Goal: Answer question/provide support: Answer question/provide support

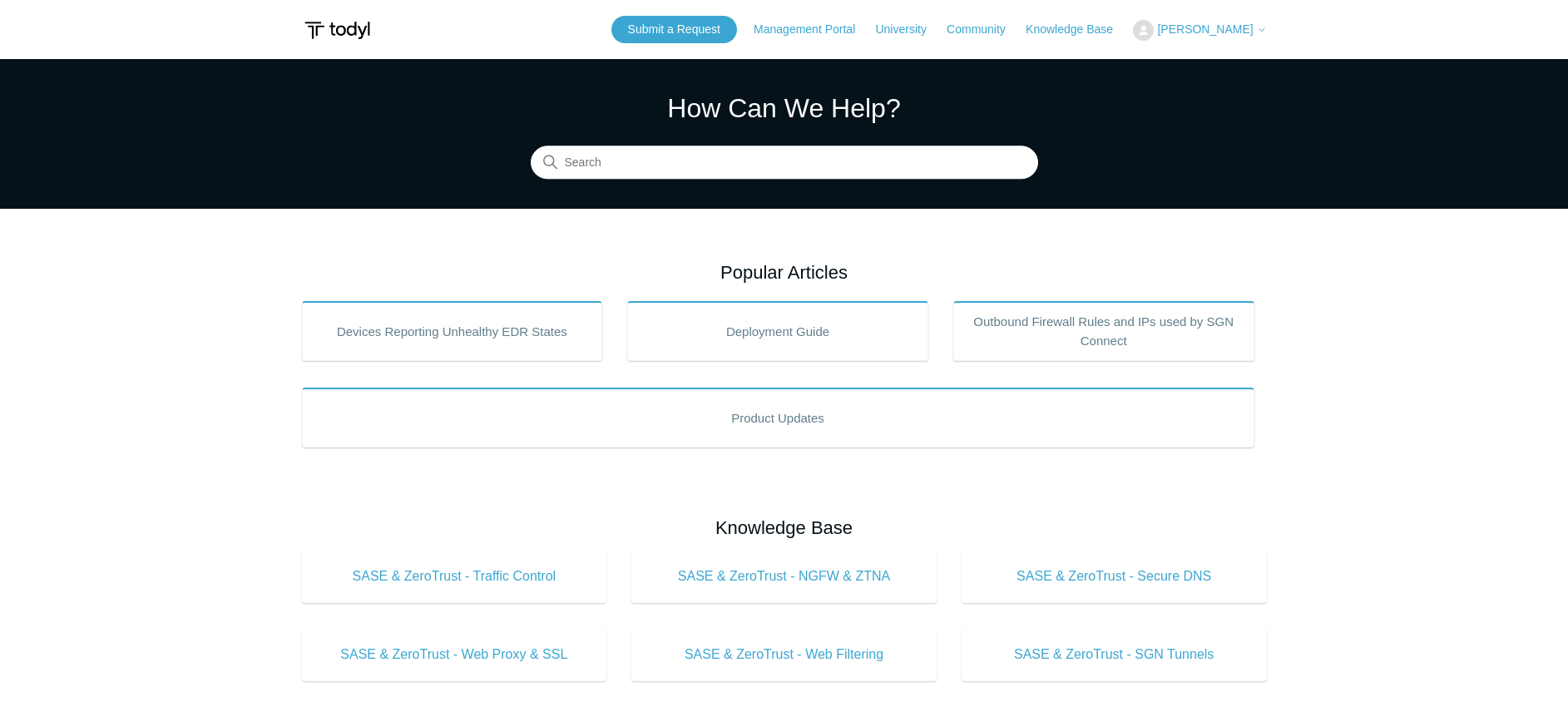
click at [1222, 35] on span "[PERSON_NAME]" at bounding box center [1205, 29] width 96 height 14
click at [1230, 64] on link "My Support Requests" at bounding box center [1214, 65] width 162 height 29
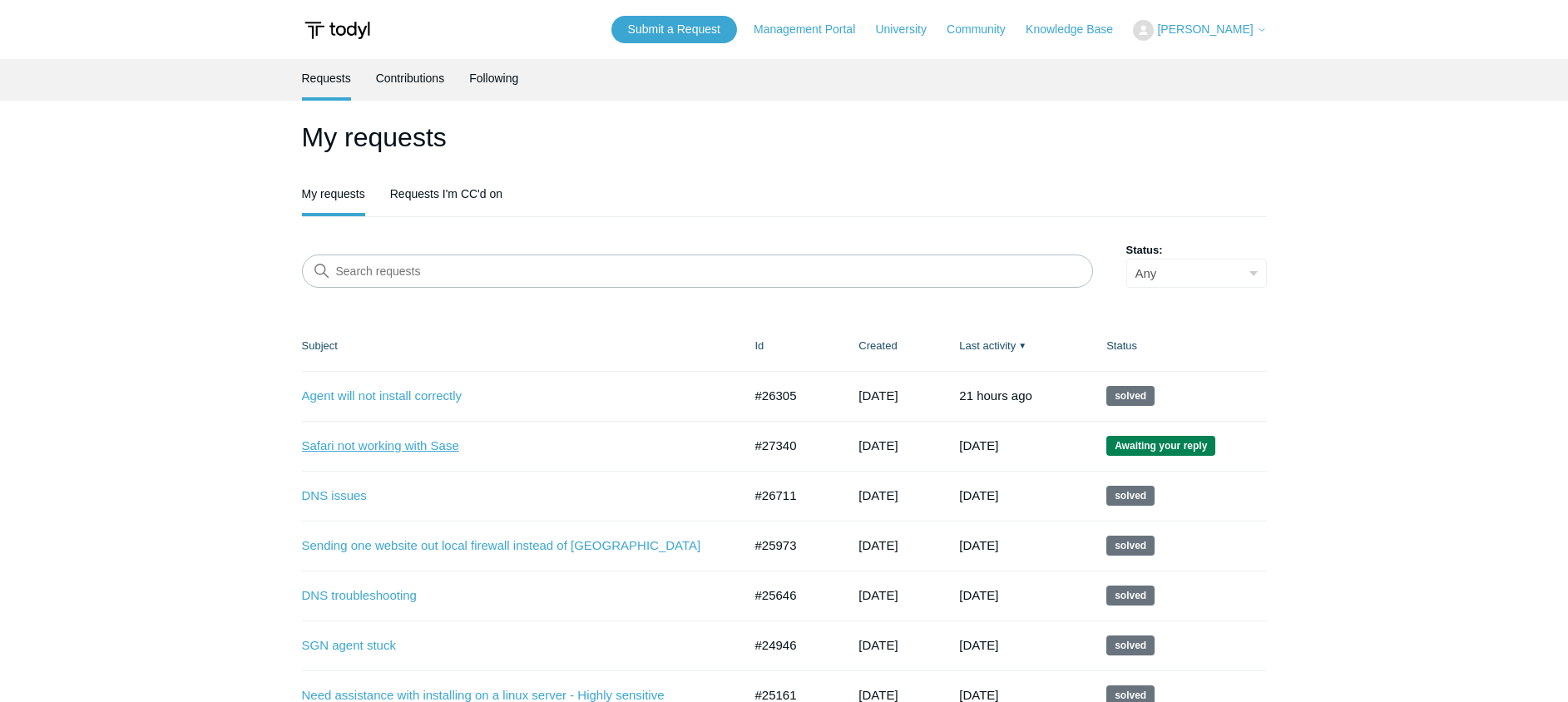
click at [427, 447] on link "Safari not working with Sase" at bounding box center [509, 447] width 416 height 19
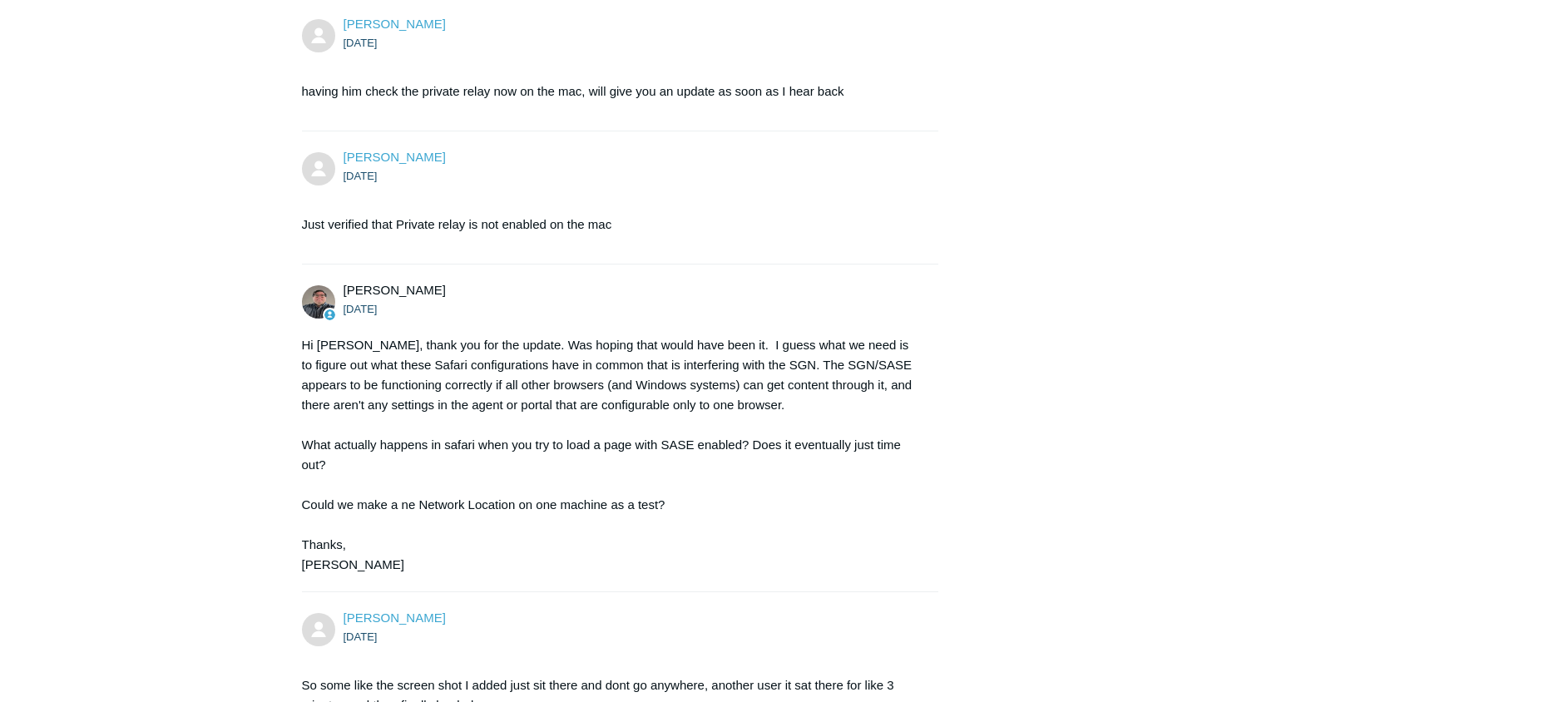
scroll to position [1661, 0]
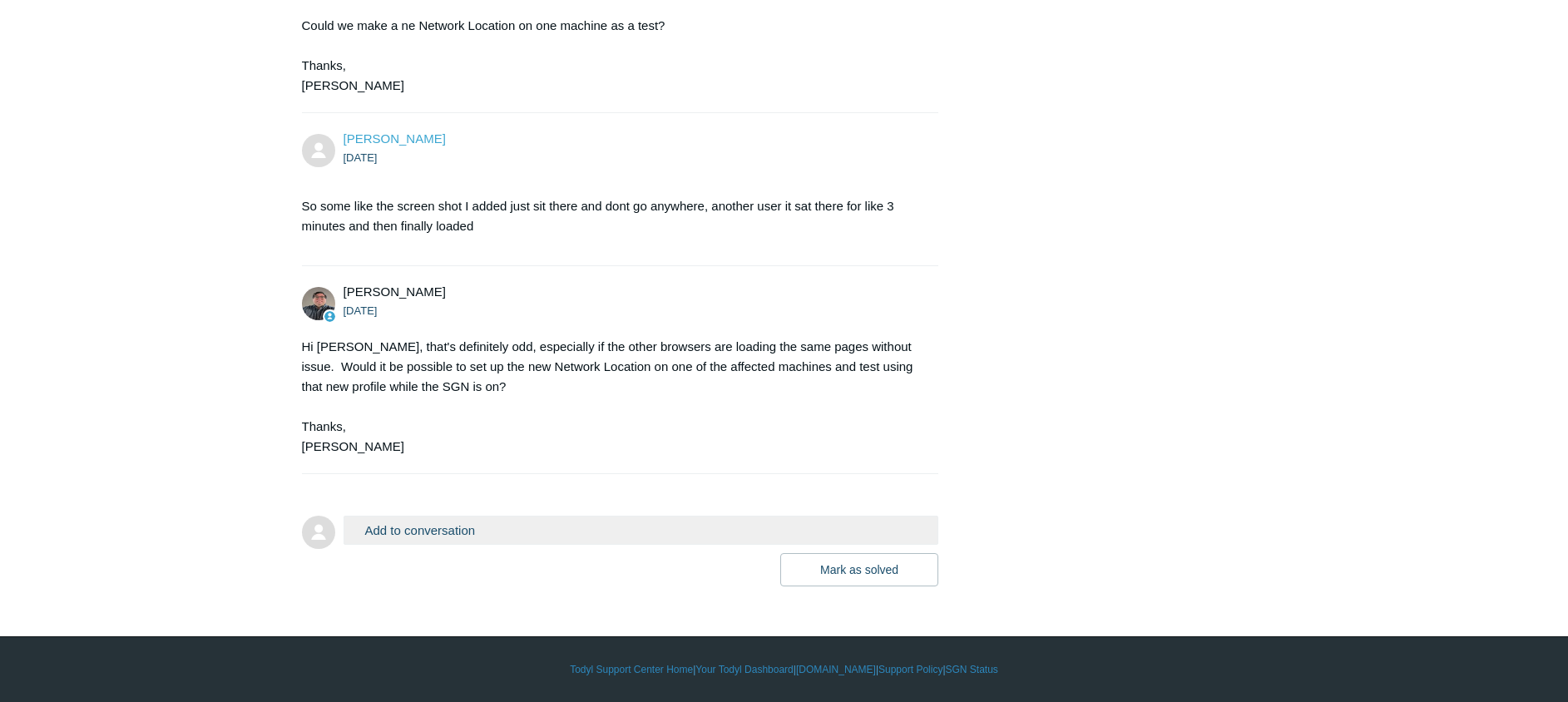
click at [526, 527] on button "Add to conversation" at bounding box center [641, 531] width 595 height 29
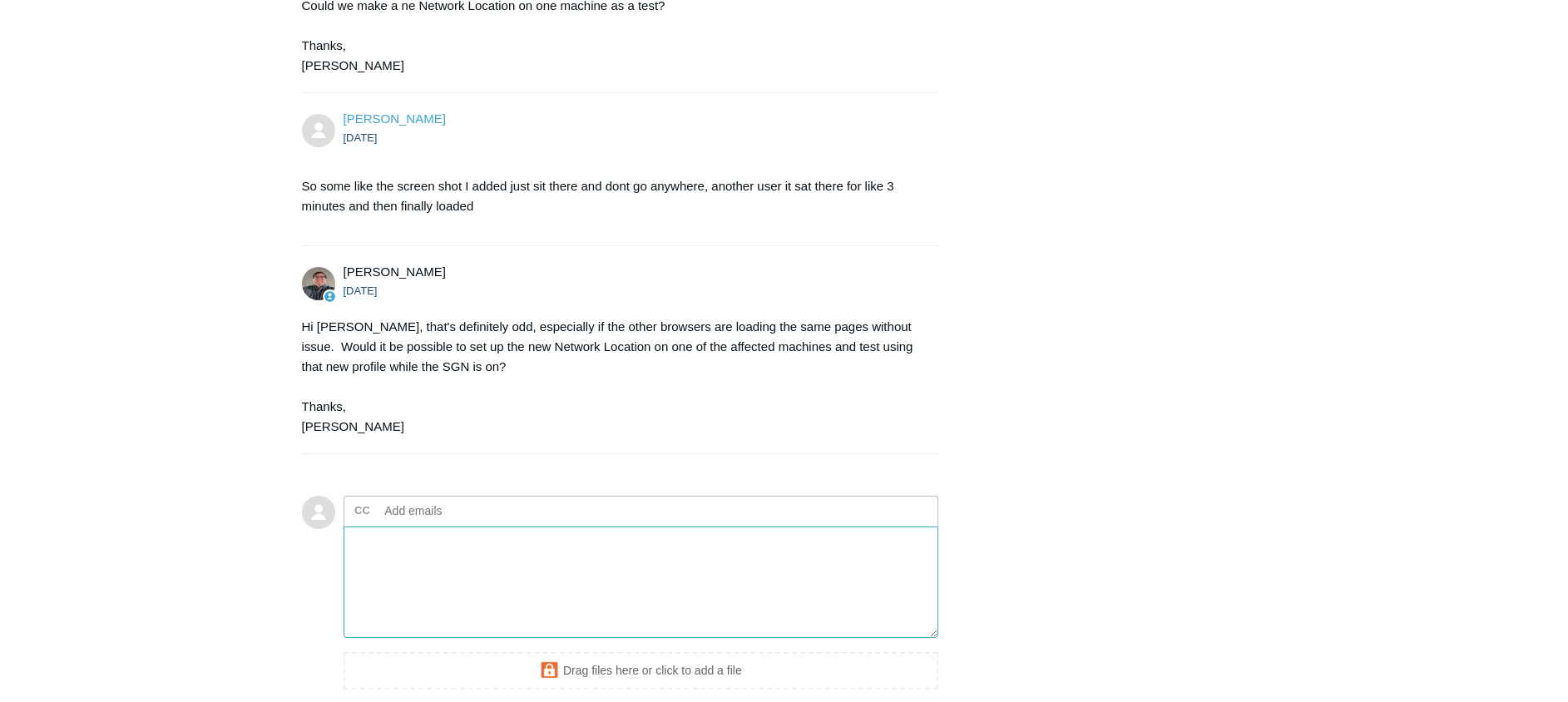
click at [703, 571] on textarea "Add your reply" at bounding box center [641, 582] width 595 height 112
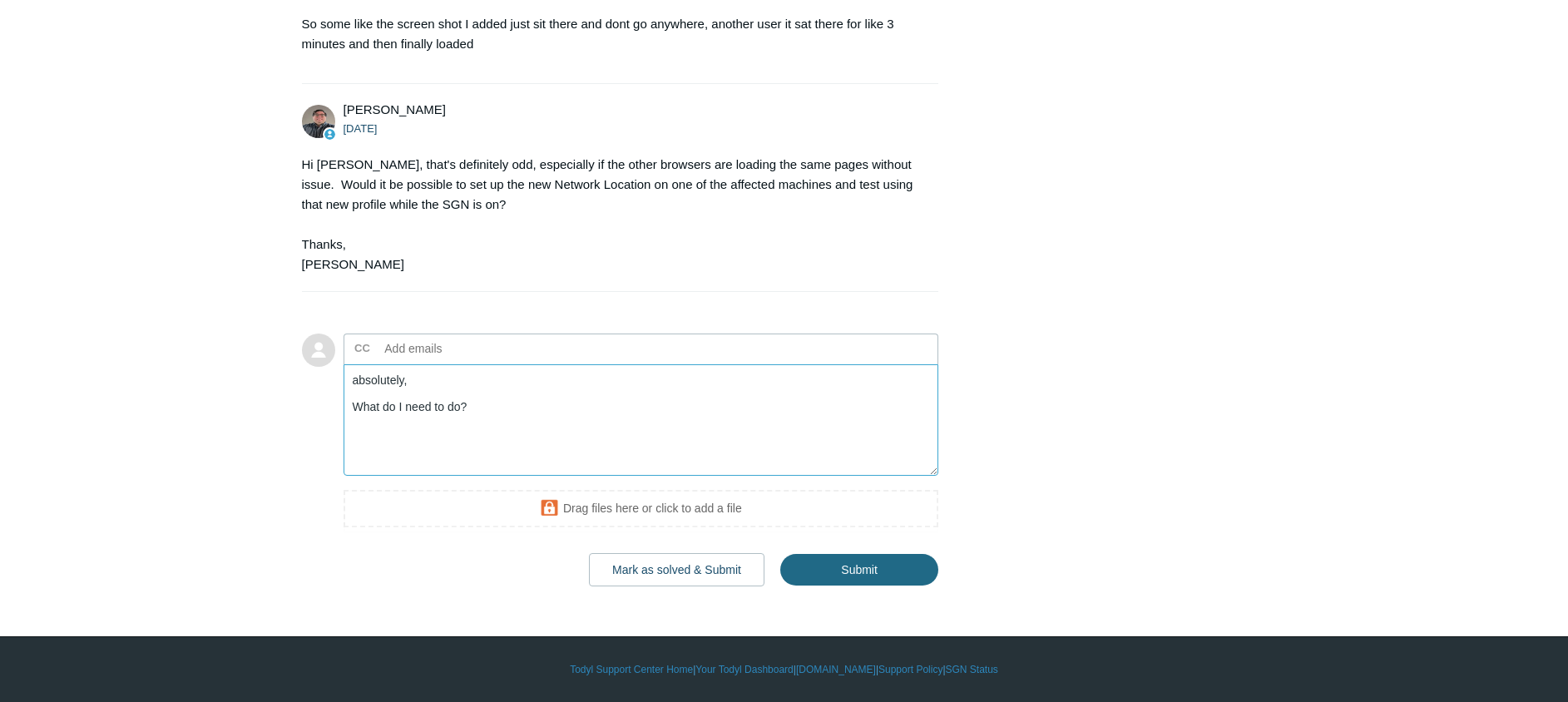
type textarea "absolutely, What do I need to do?"
drag, startPoint x: 849, startPoint y: 574, endPoint x: 1110, endPoint y: 515, distance: 267.6
click at [850, 574] on input "Submit" at bounding box center [859, 570] width 158 height 33
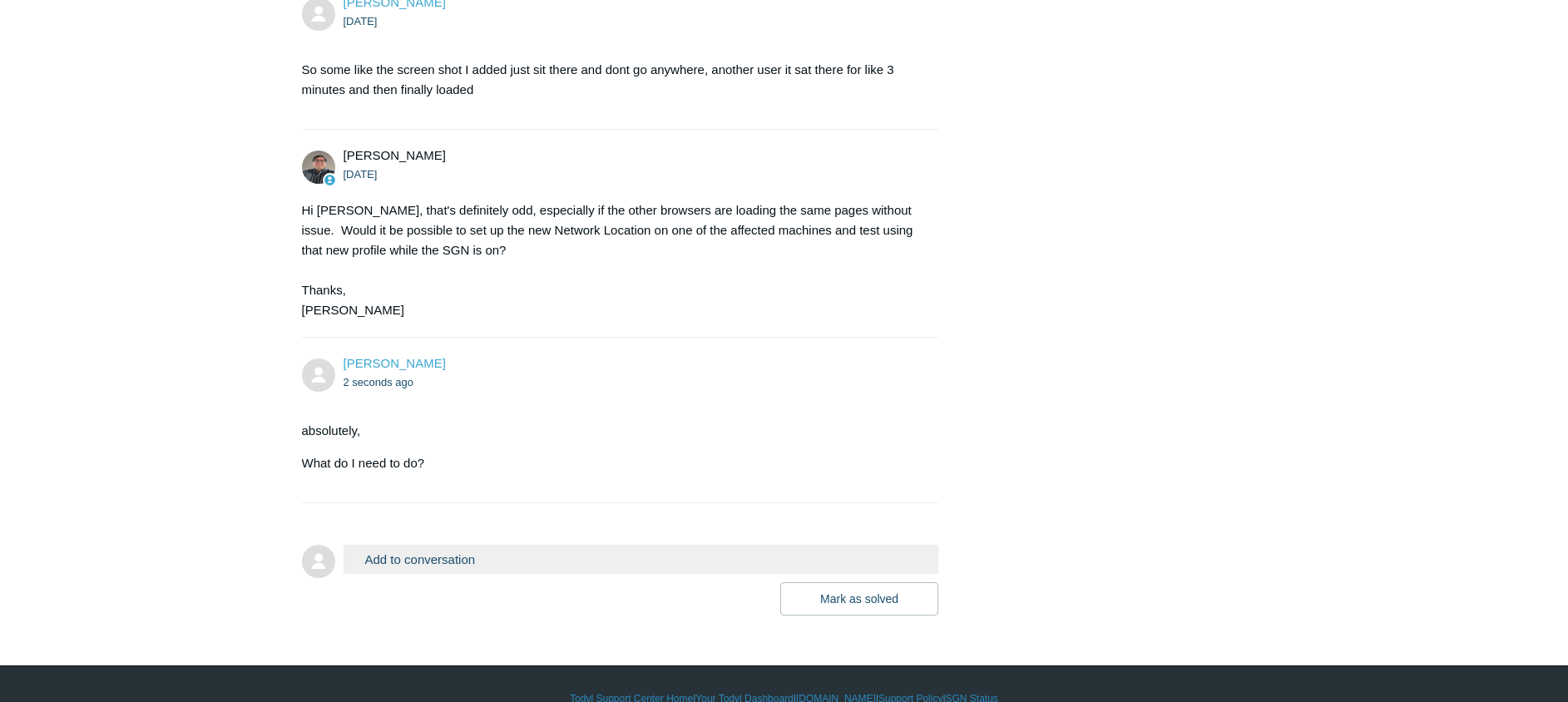
scroll to position [1827, 0]
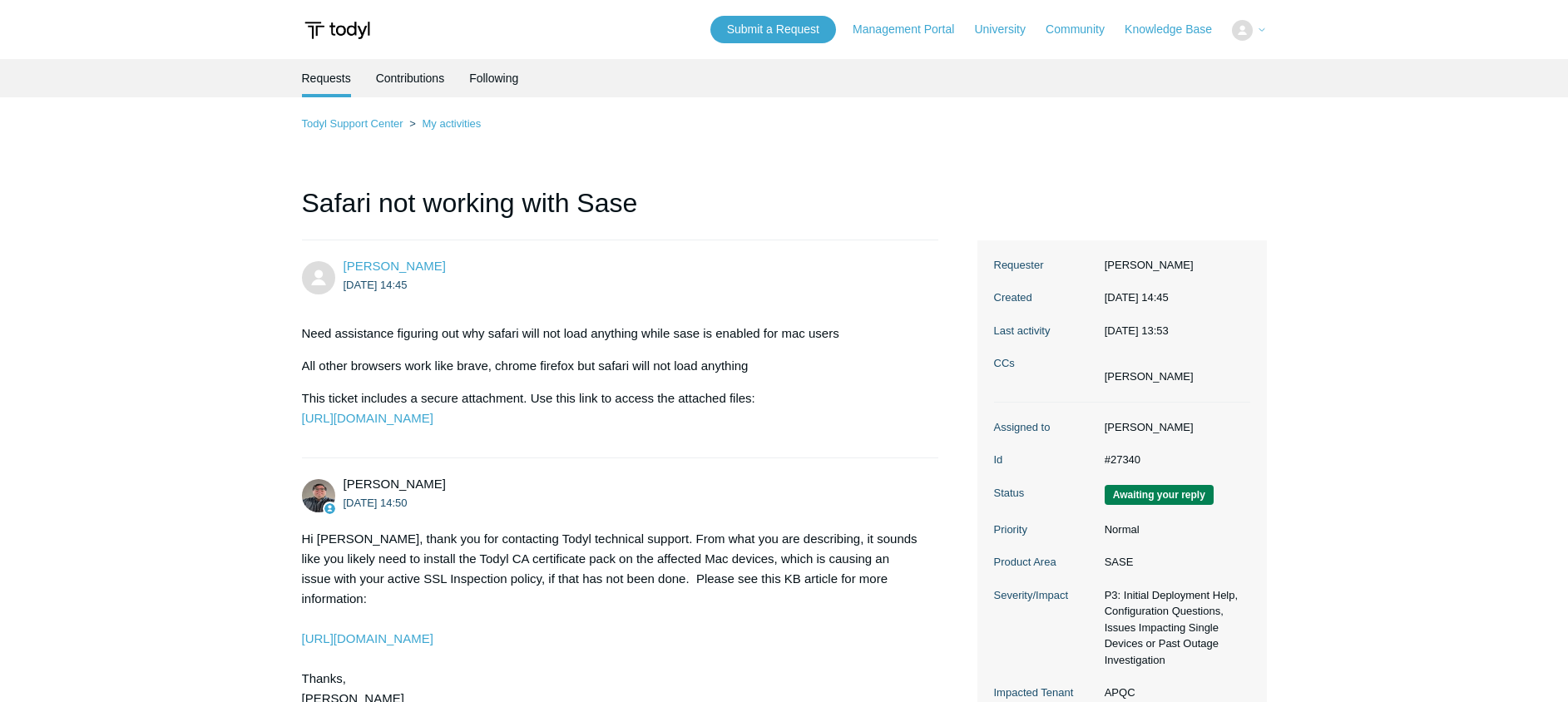
scroll to position [1827, 0]
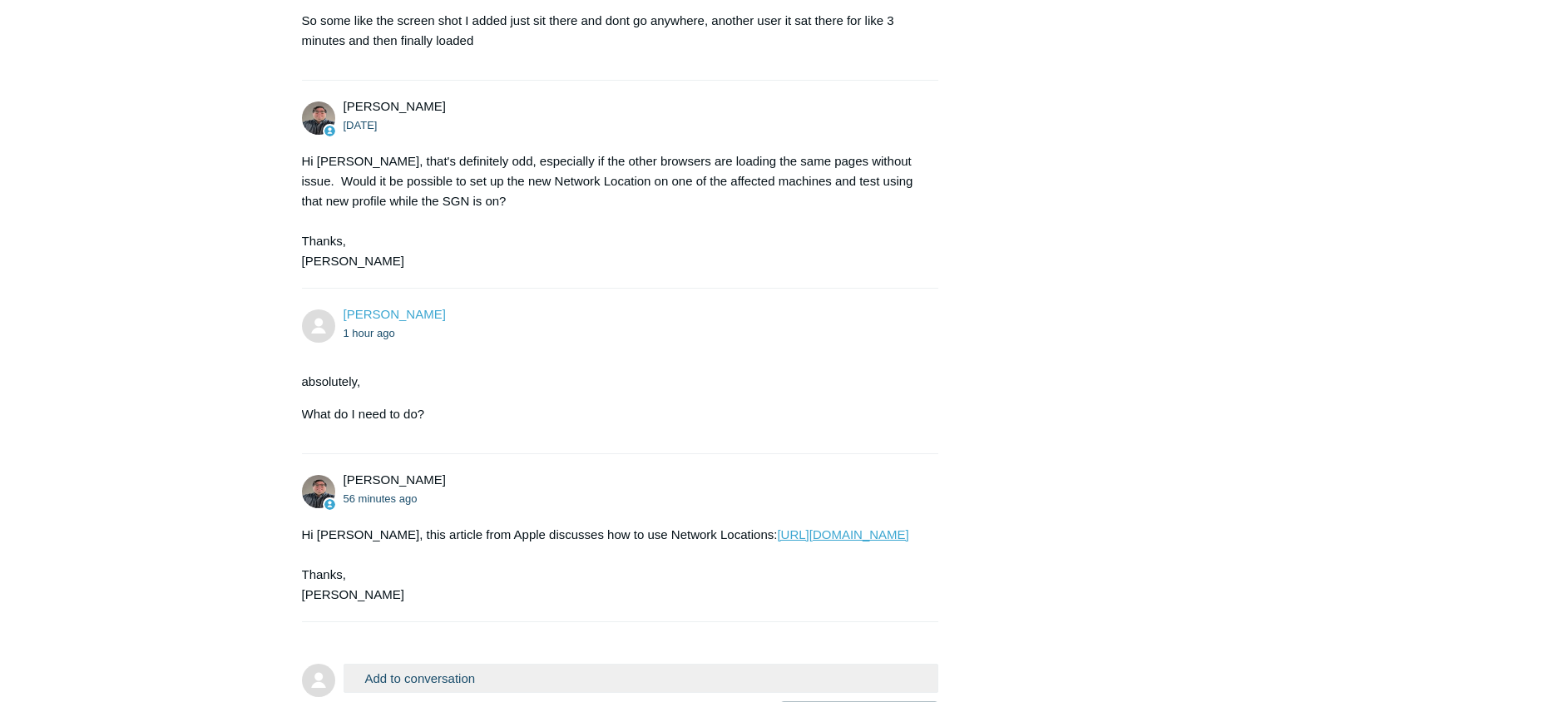
click at [795, 542] on link "[URL][DOMAIN_NAME]" at bounding box center [842, 534] width 131 height 15
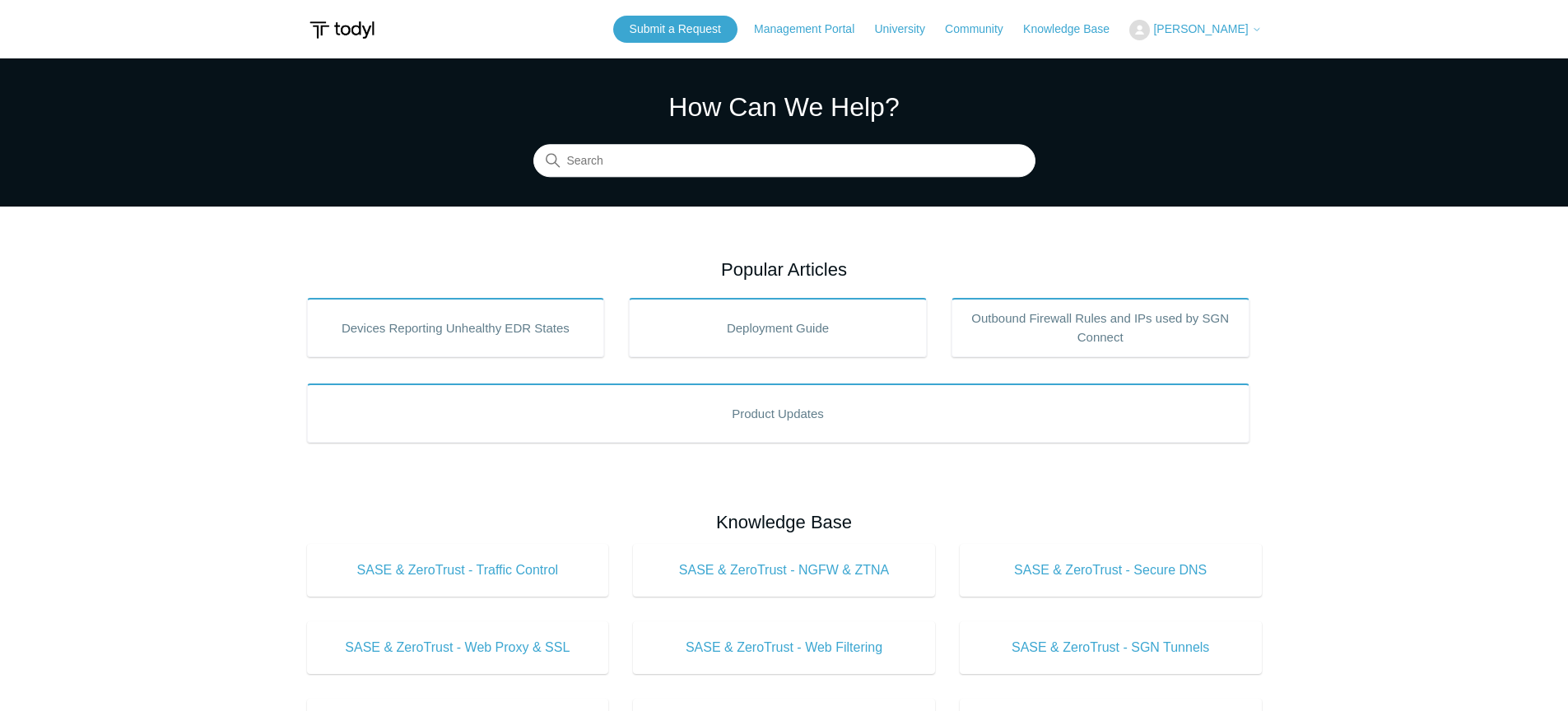
click at [1219, 29] on span "[PERSON_NAME]" at bounding box center [1201, 29] width 95 height 14
click at [1211, 62] on link "My Support Requests" at bounding box center [1210, 64] width 160 height 29
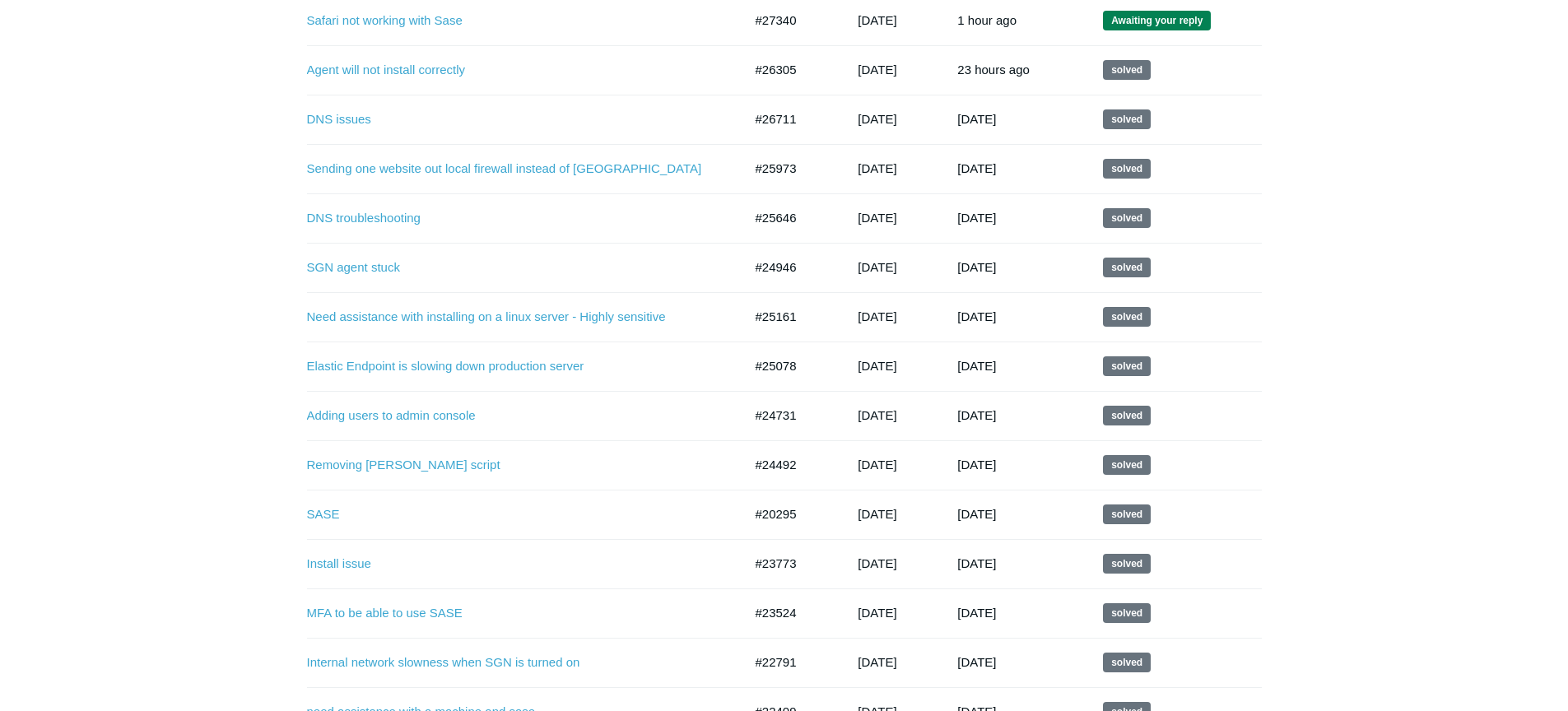
scroll to position [380, 0]
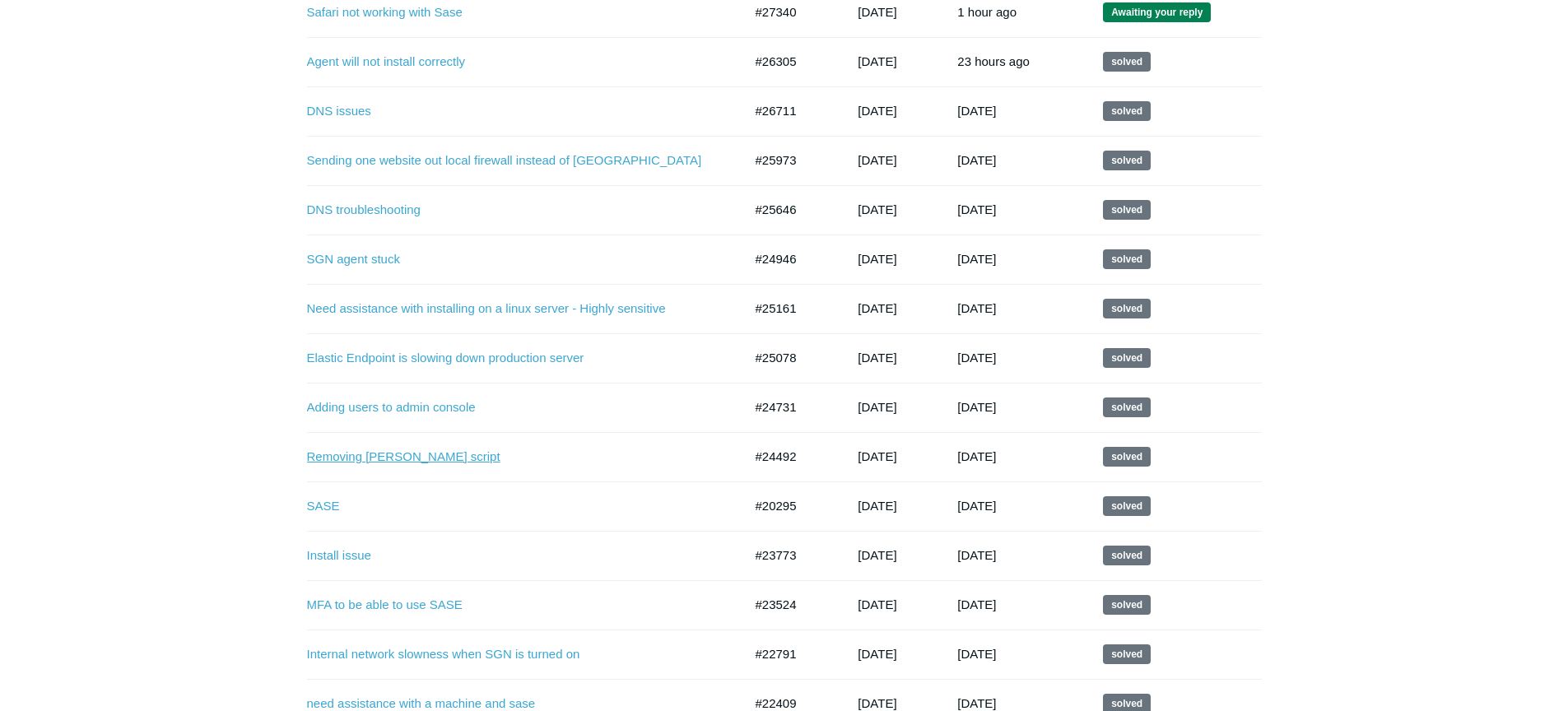
click at [395, 458] on link "Removing Todyl EDR script" at bounding box center [512, 457] width 411 height 19
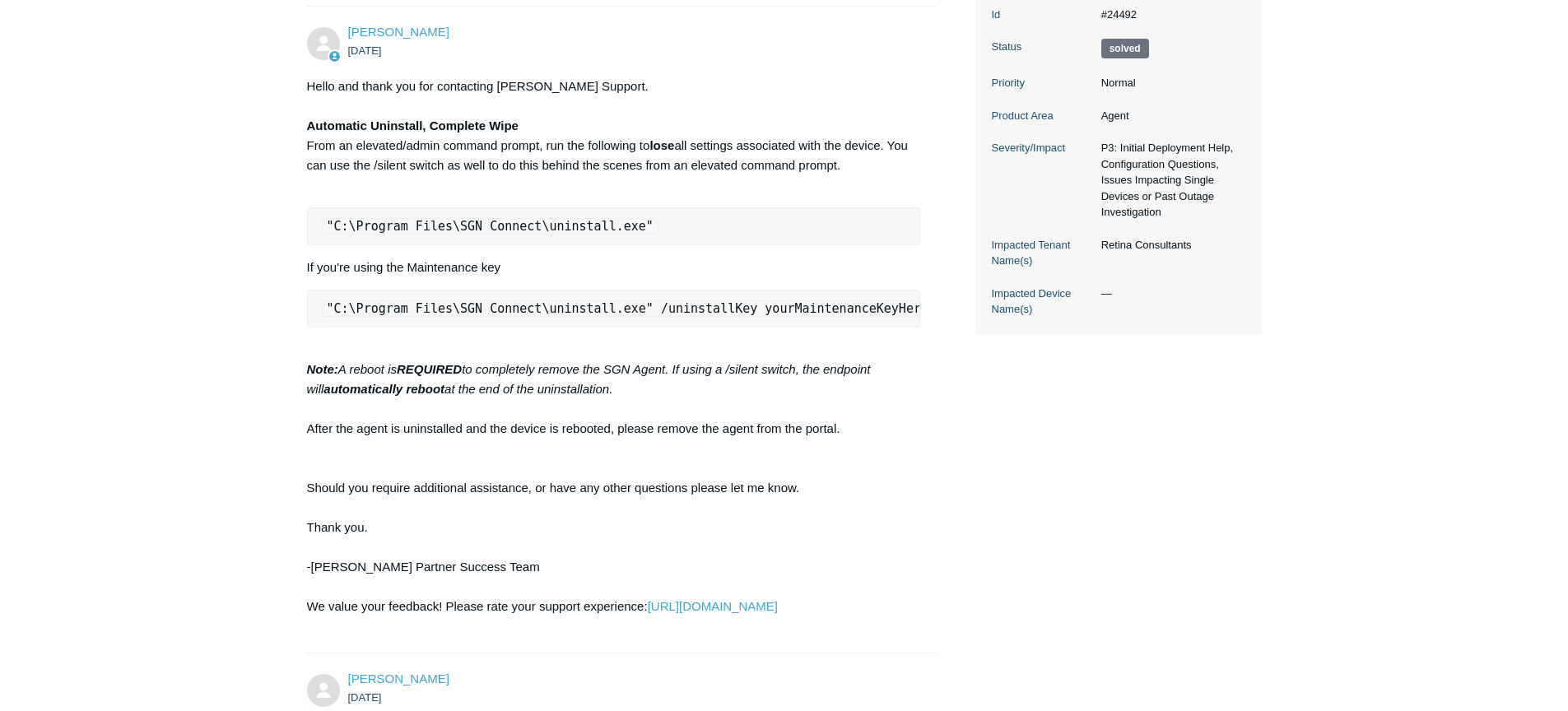
scroll to position [371, 0]
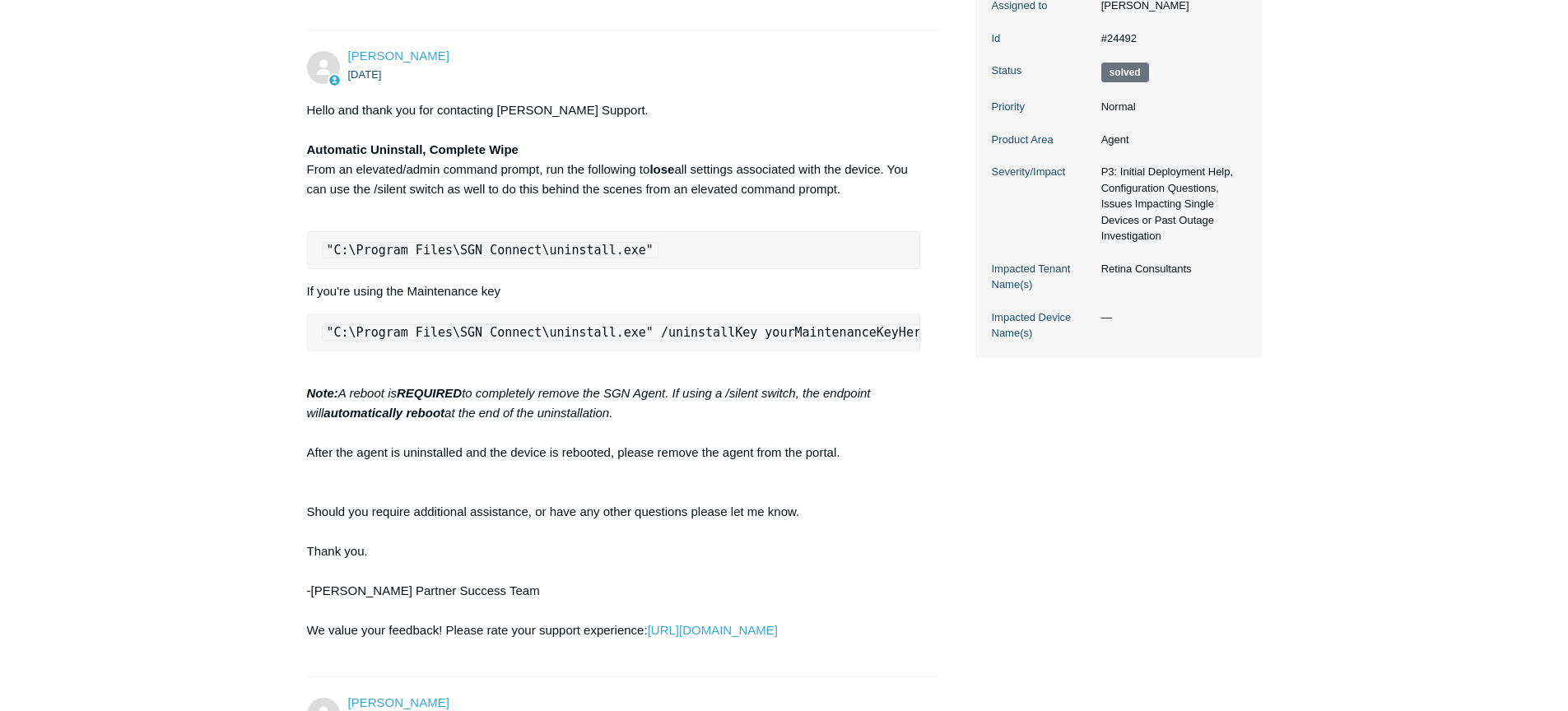
drag, startPoint x: 672, startPoint y: 269, endPoint x: 298, endPoint y: 269, distance: 374.0
copy code ""C:\Program Files\SGN Connect\uninstall.exe""
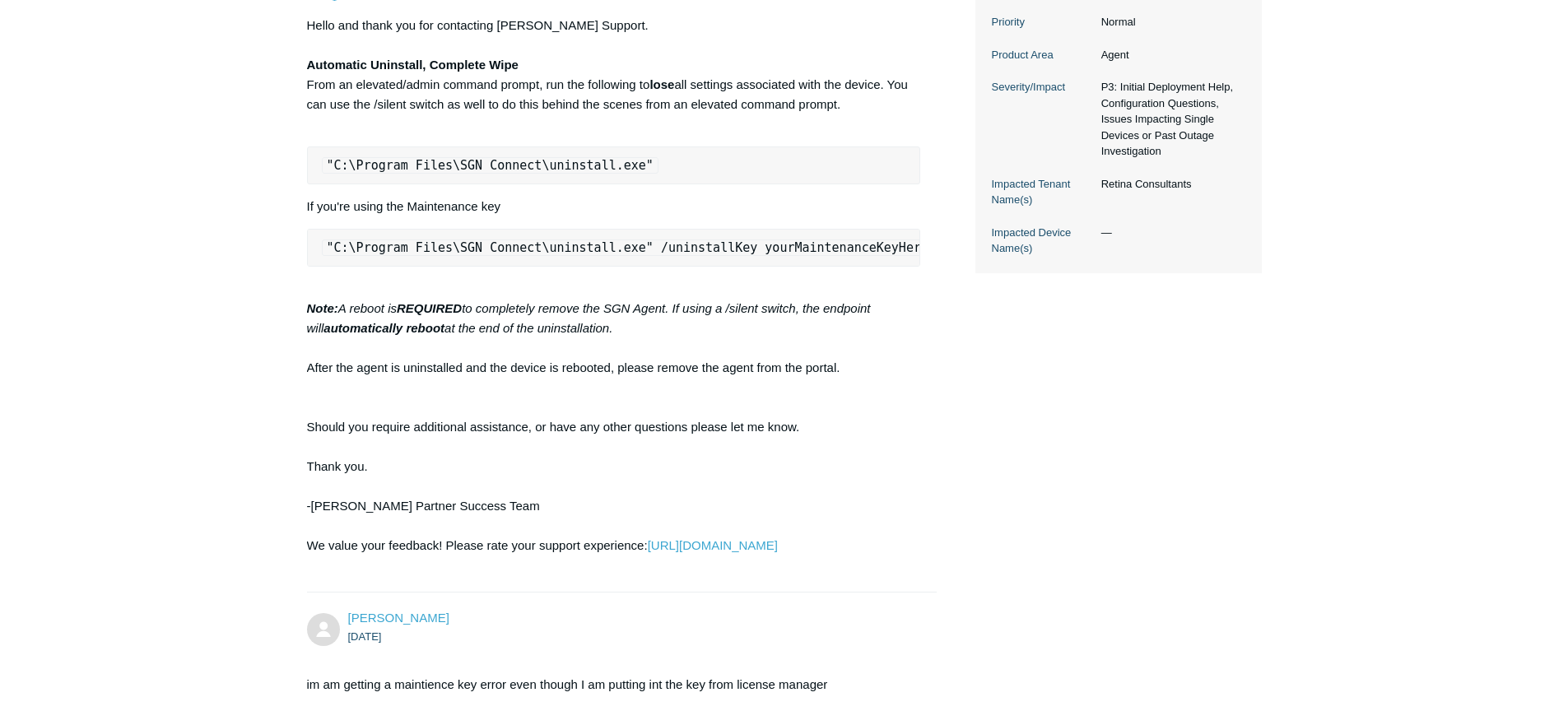
scroll to position [0, 0]
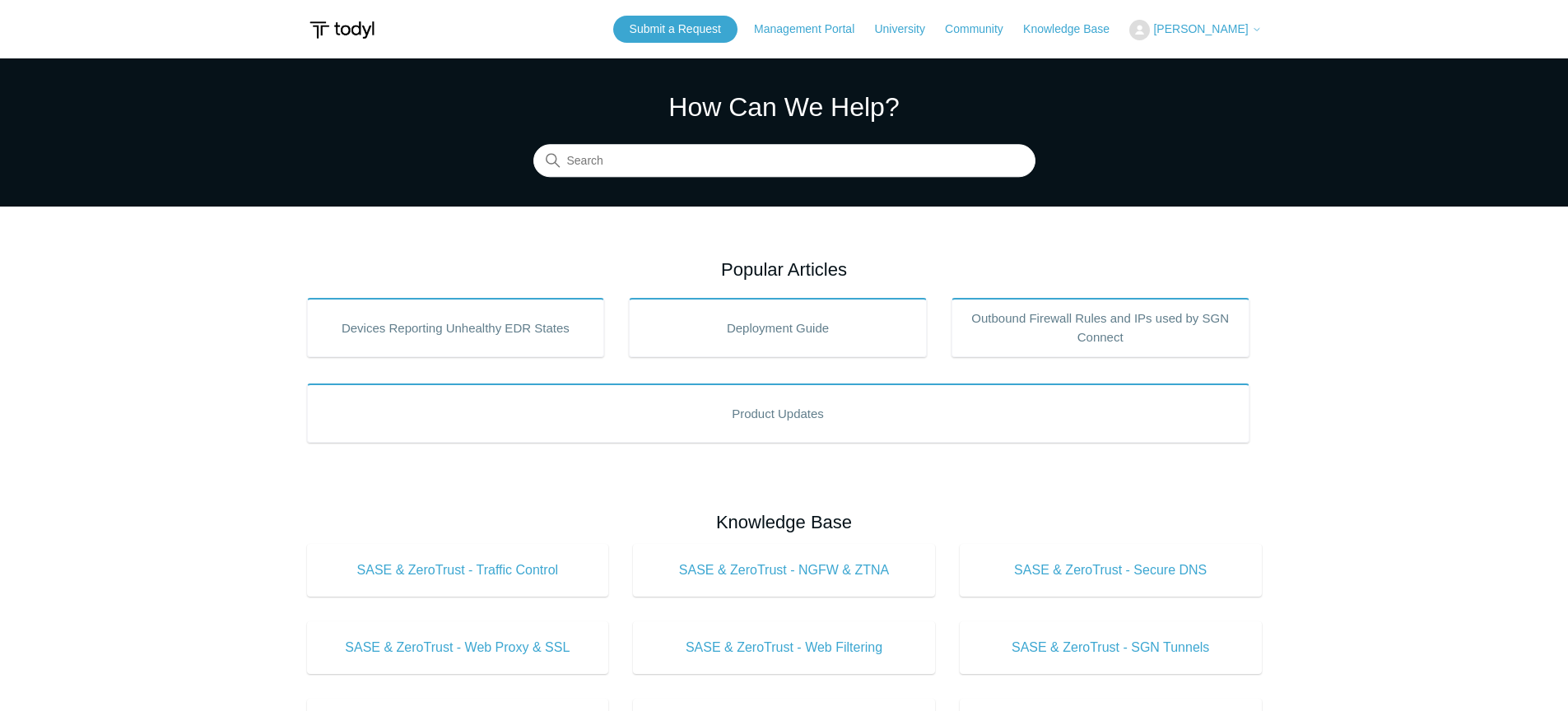
click at [1209, 29] on span "[PERSON_NAME]" at bounding box center [1201, 29] width 95 height 14
click at [1219, 74] on link "My Support Requests" at bounding box center [1210, 64] width 160 height 29
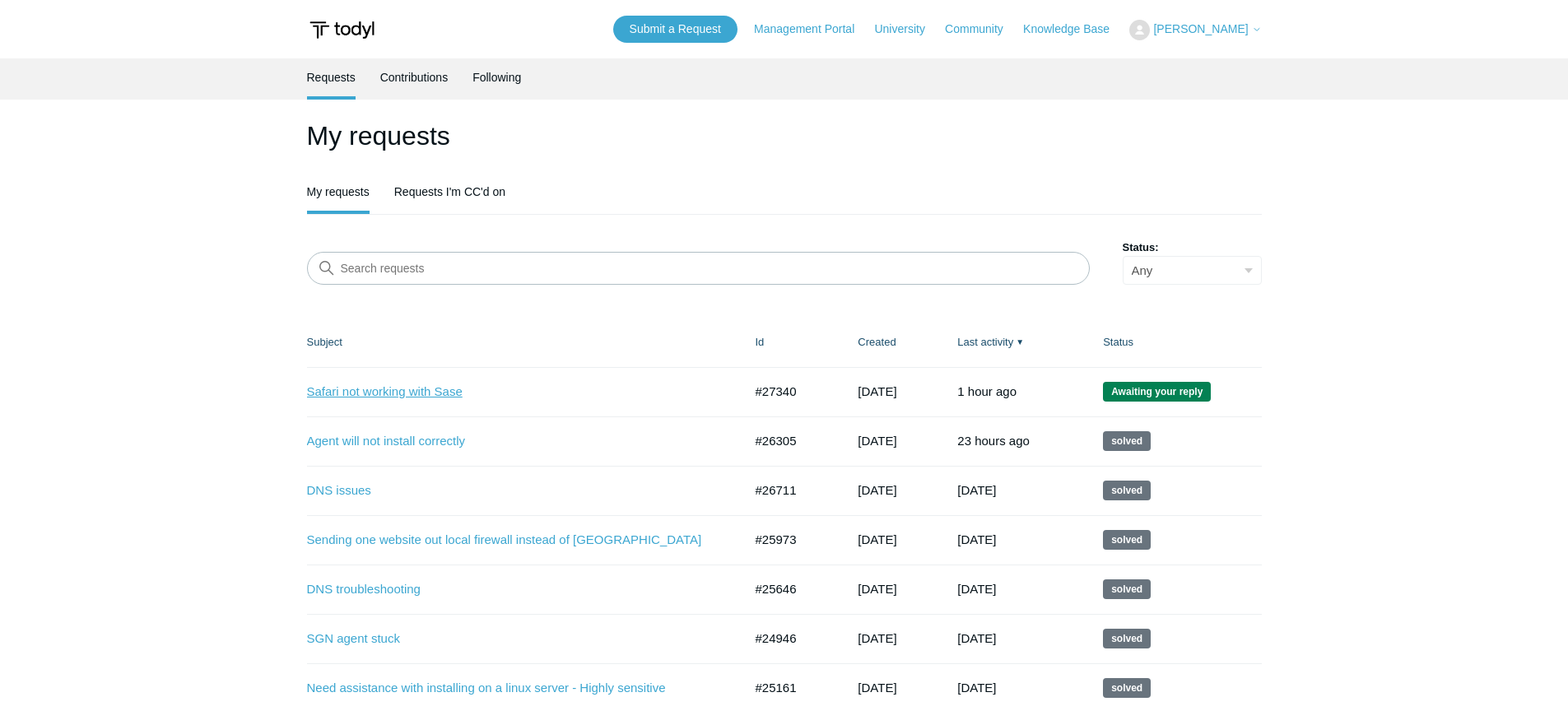
click at [407, 397] on link "Safari not working with Sase" at bounding box center [512, 392] width 411 height 19
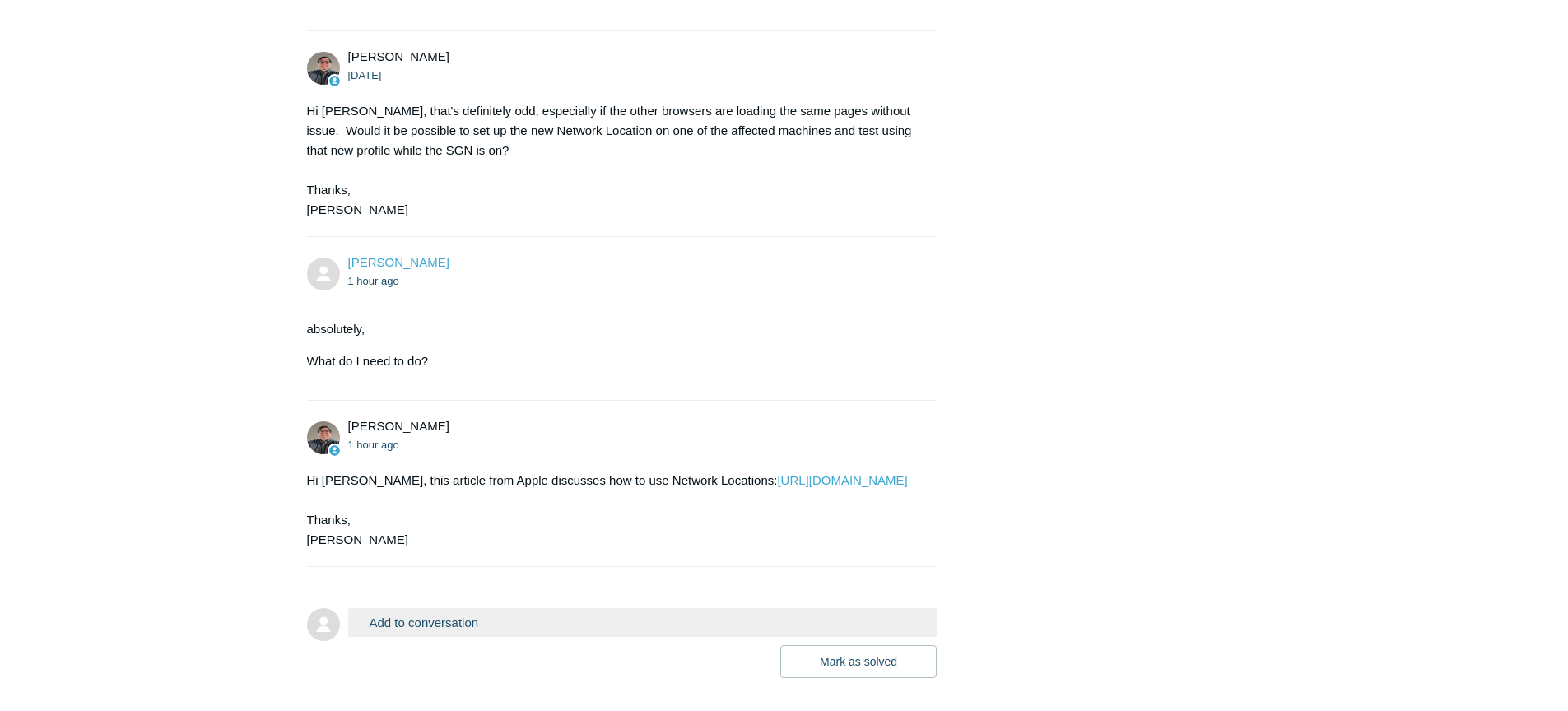
scroll to position [1975, 0]
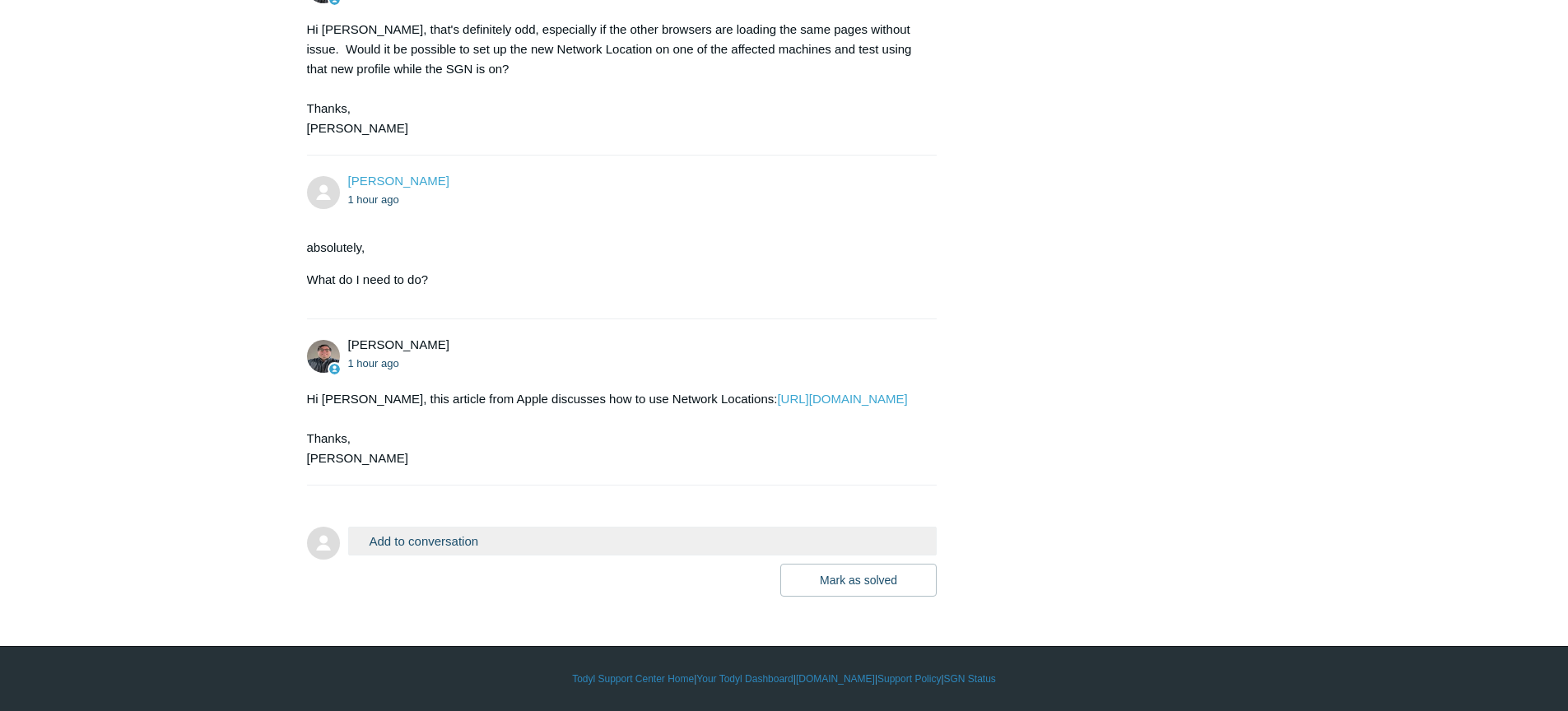
click at [617, 546] on button "Add to conversation" at bounding box center [643, 541] width 589 height 29
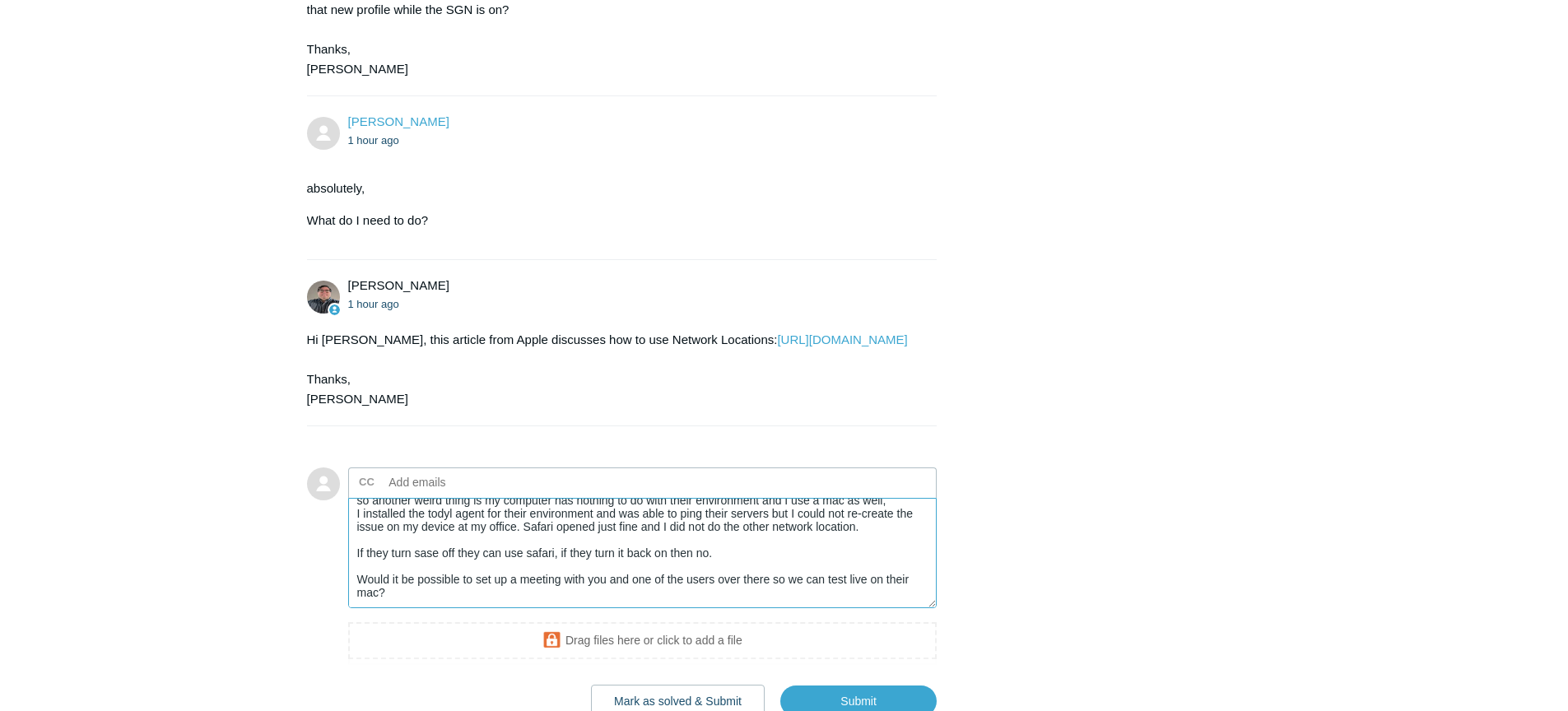
scroll to position [2155, 0]
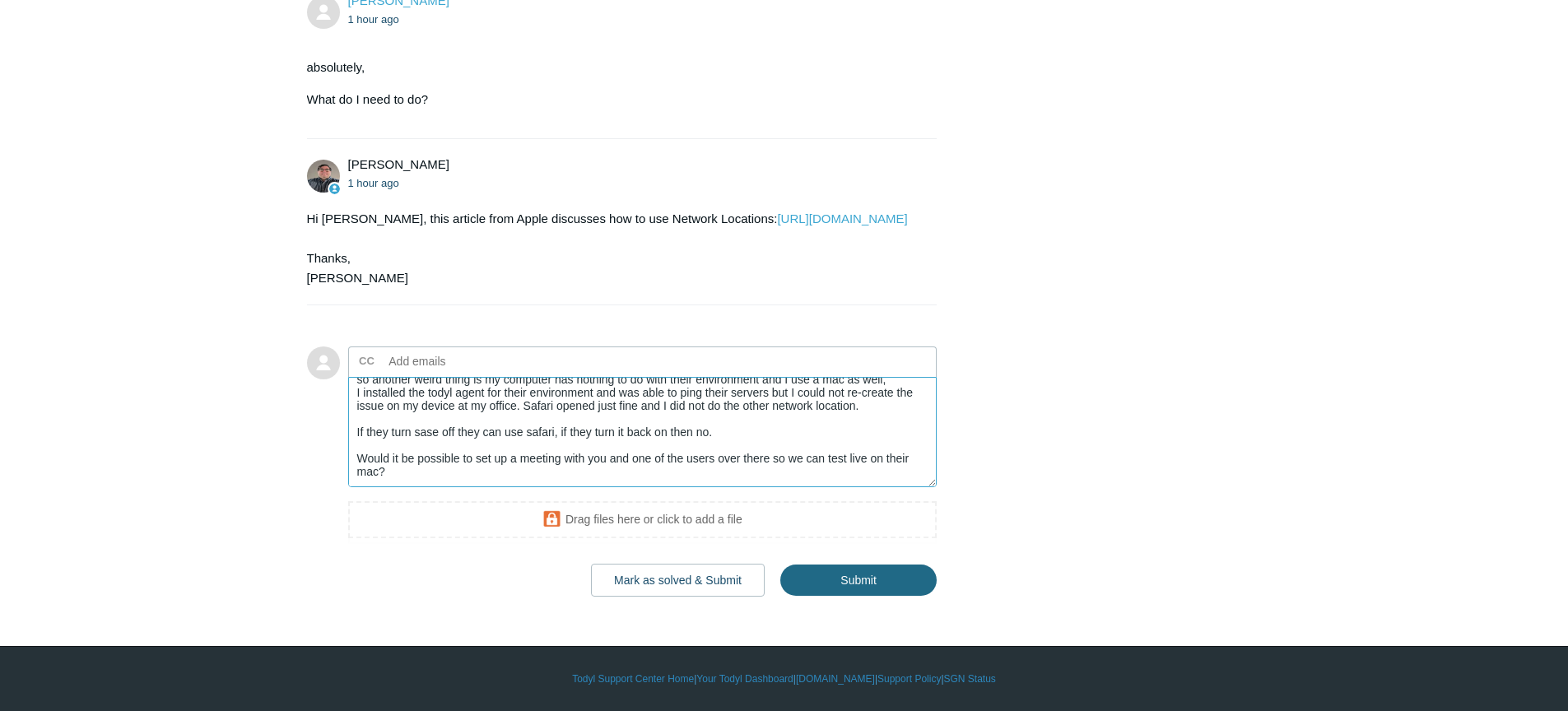
type textarea "so another weird thing is my computer has nothing to do with their environment …"
click at [848, 586] on input "Submit" at bounding box center [858, 580] width 156 height 33
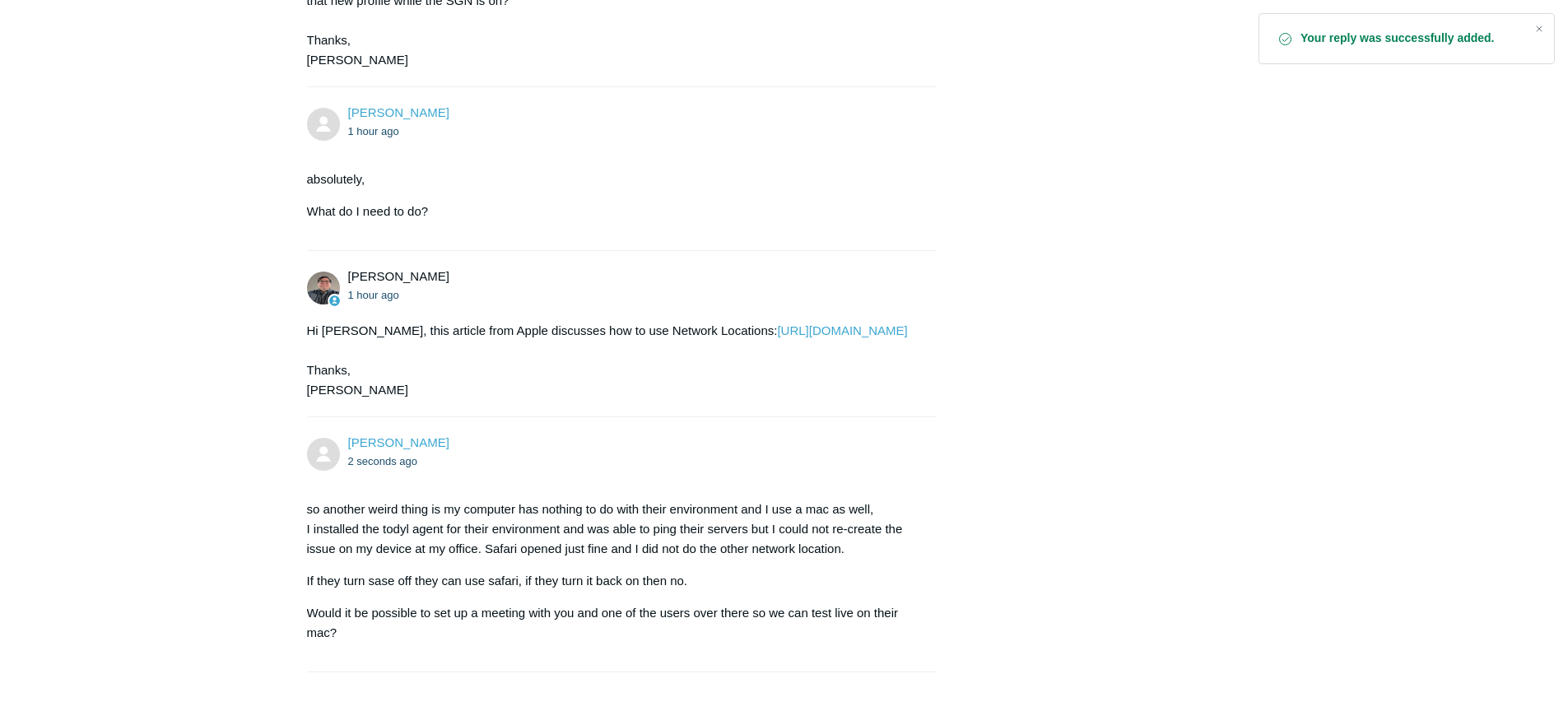
scroll to position [2184, 0]
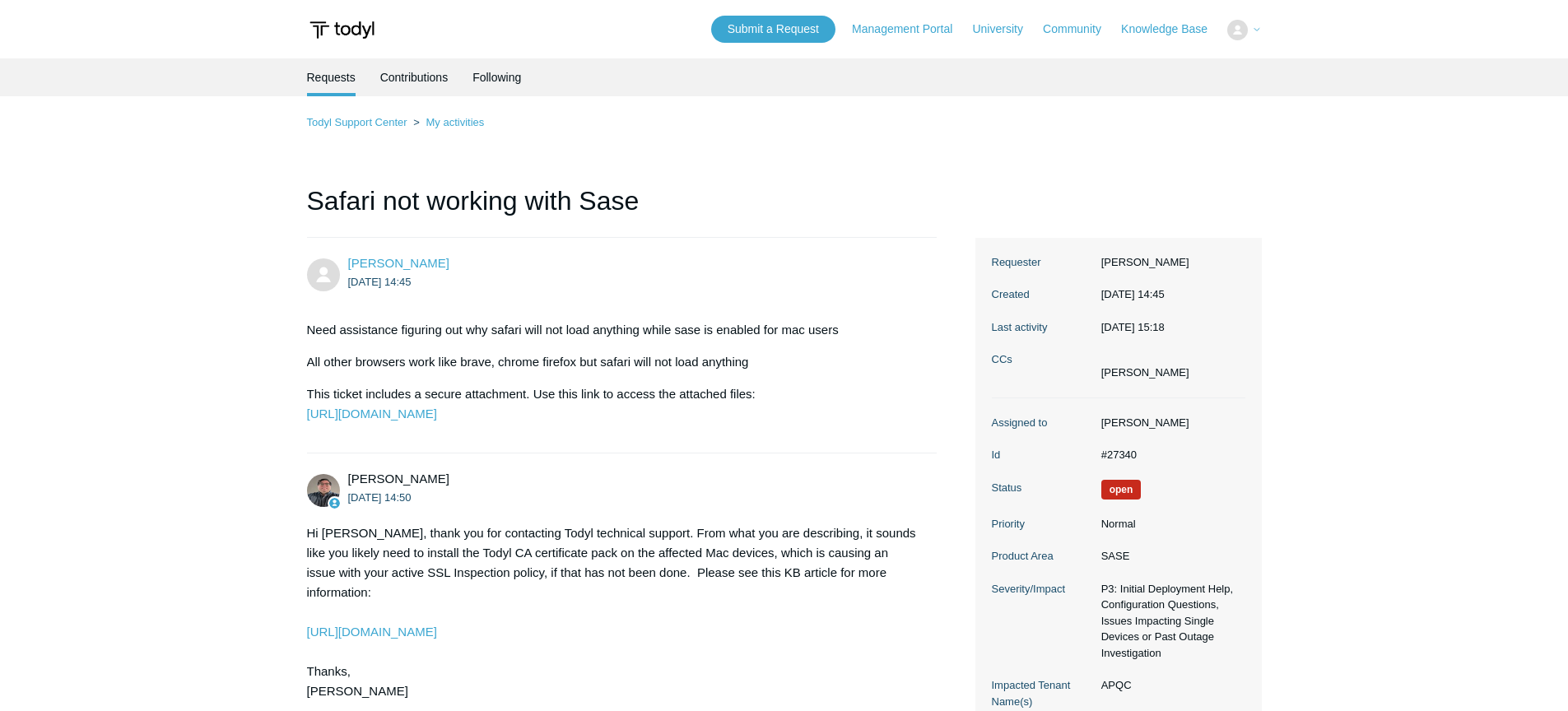
scroll to position [2184, 0]
